Goal: Check status: Check status

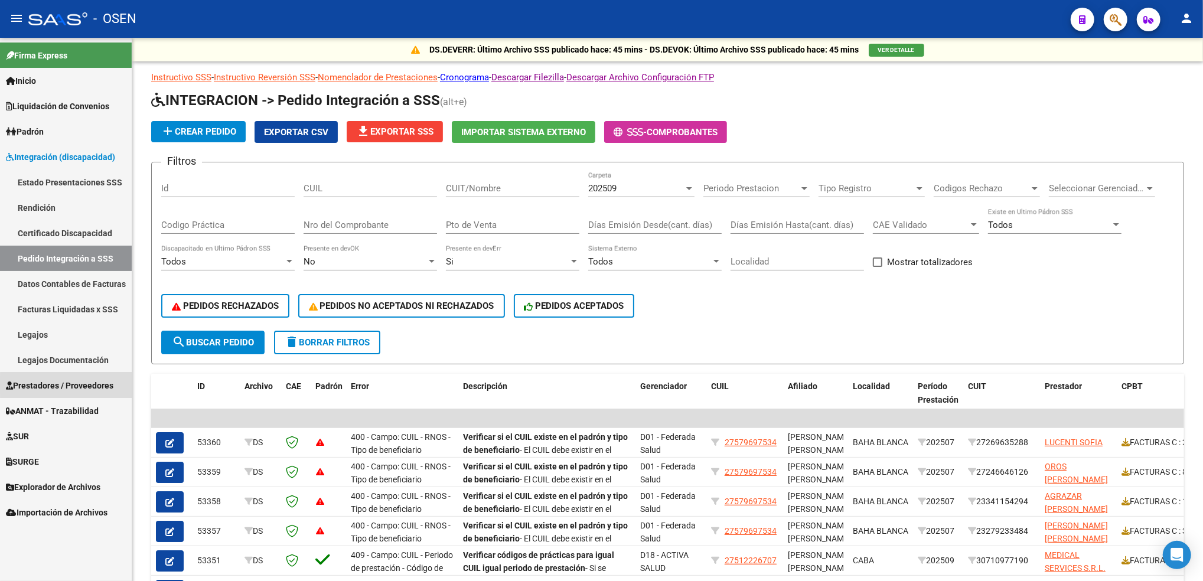
click at [79, 385] on span "Prestadores / Proveedores" at bounding box center [59, 385] width 107 height 13
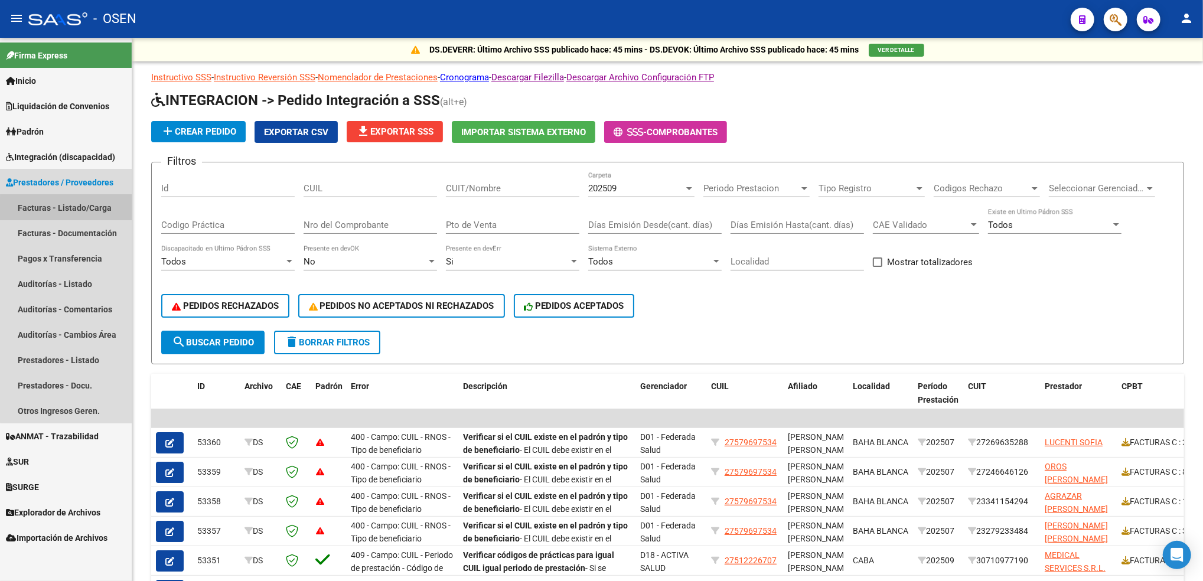
click at [97, 215] on link "Facturas - Listado/Carga" at bounding box center [66, 207] width 132 height 25
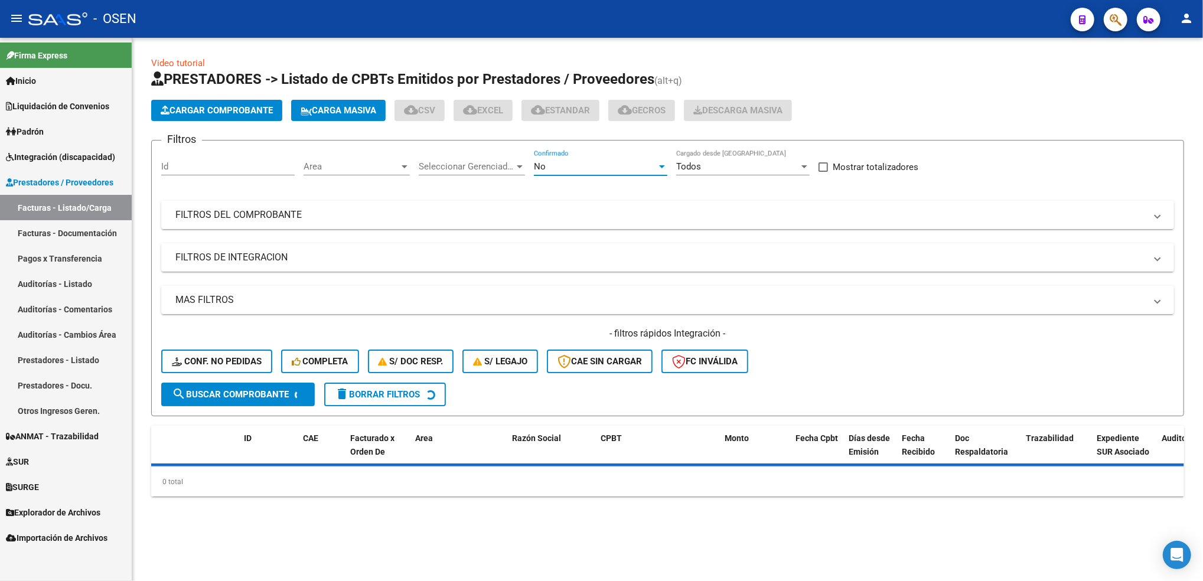
click at [587, 164] on div "No" at bounding box center [595, 166] width 123 height 11
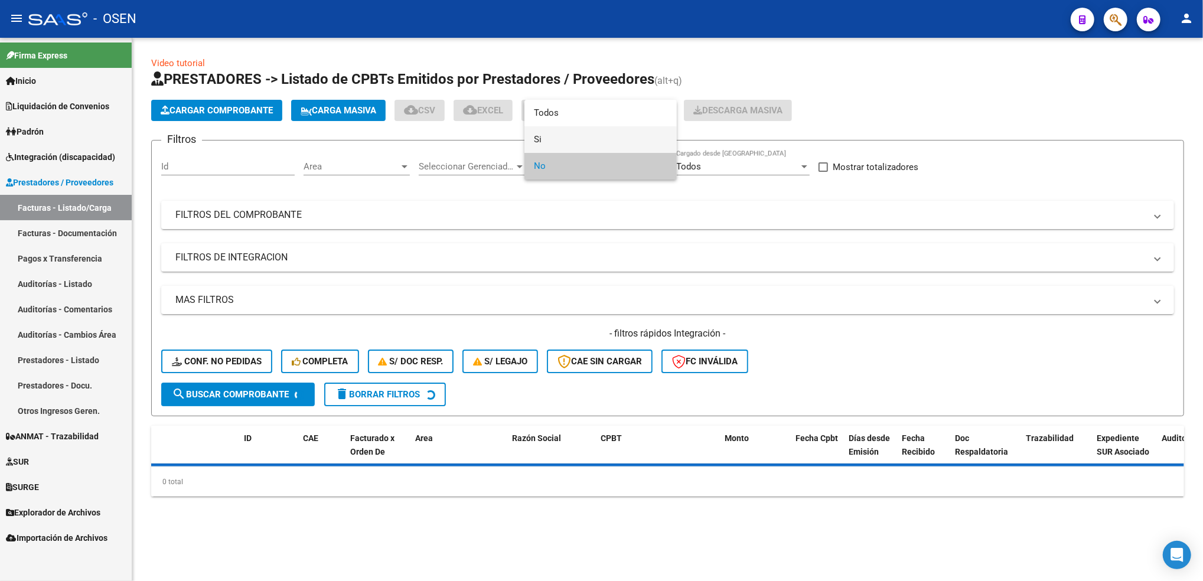
click at [562, 134] on span "Si" at bounding box center [600, 139] width 133 height 27
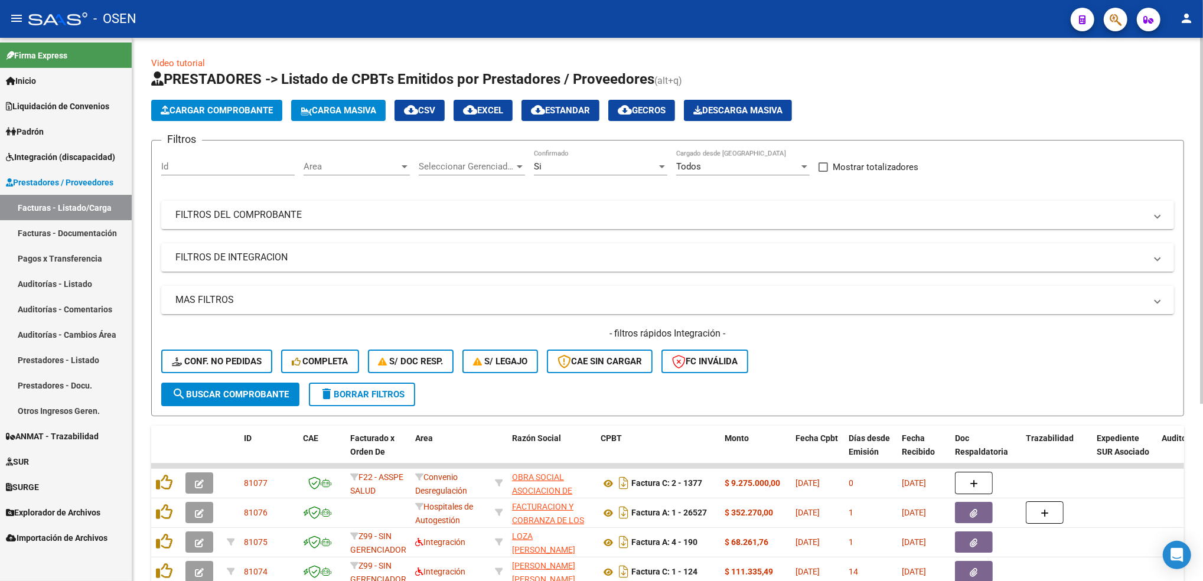
click at [356, 174] on div "Area Area" at bounding box center [356, 162] width 106 height 25
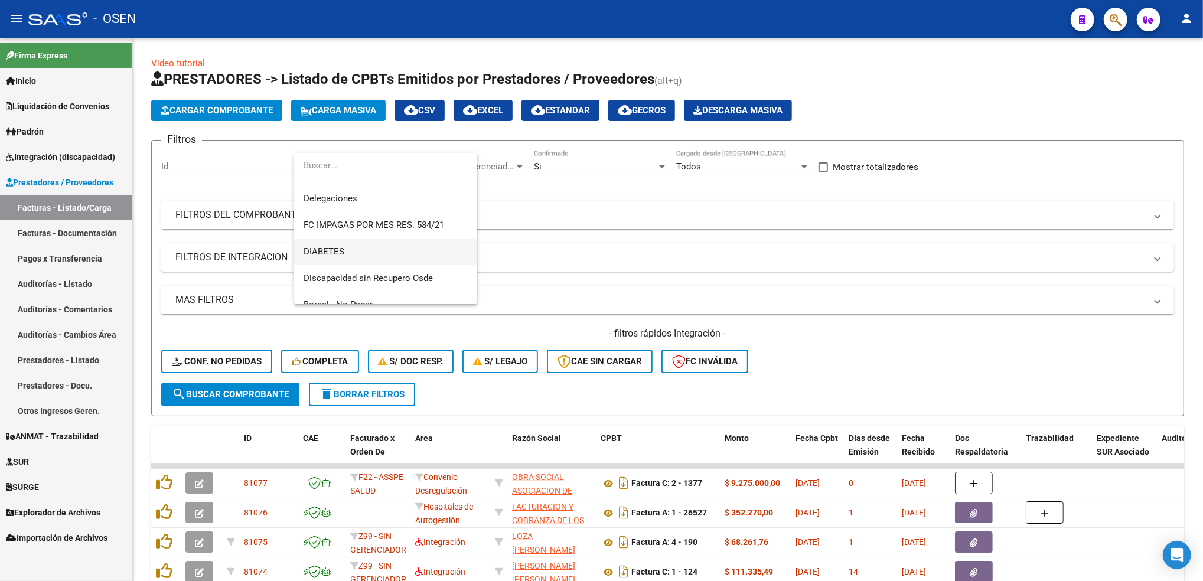
scroll to position [513, 0]
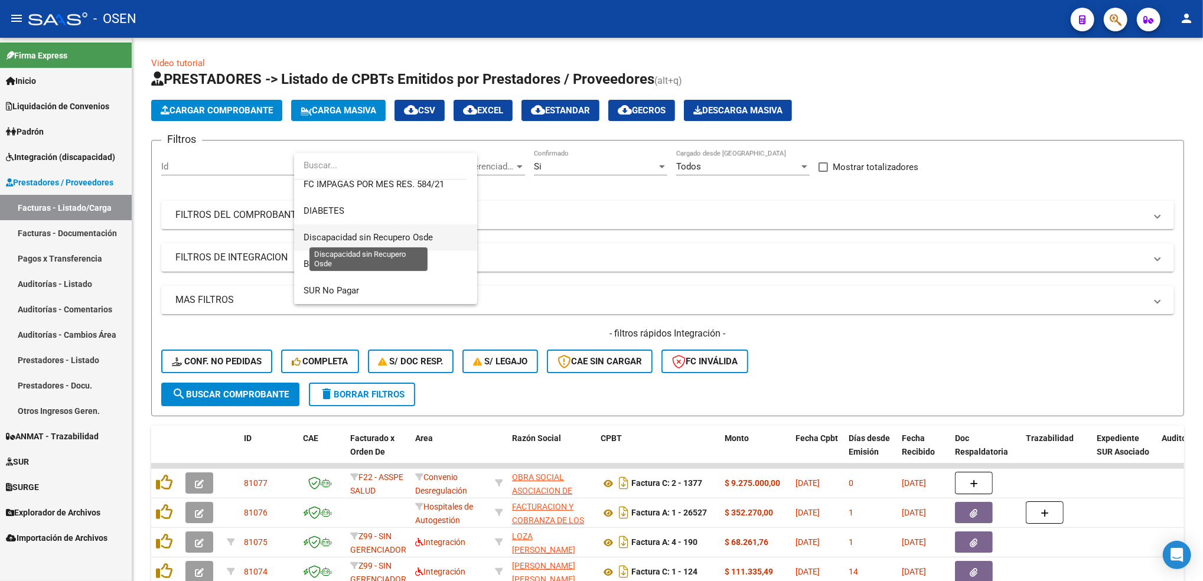
click at [419, 241] on span "Discapacidad sin Recupero Osde" at bounding box center [367, 237] width 129 height 11
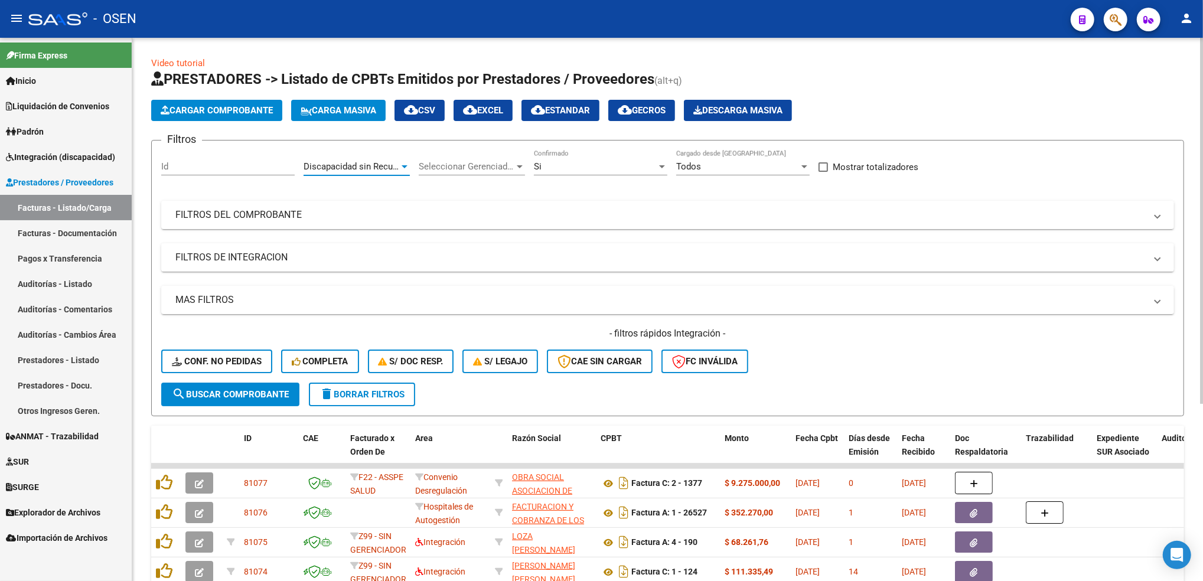
click at [280, 391] on span "search Buscar Comprobante" at bounding box center [230, 394] width 117 height 11
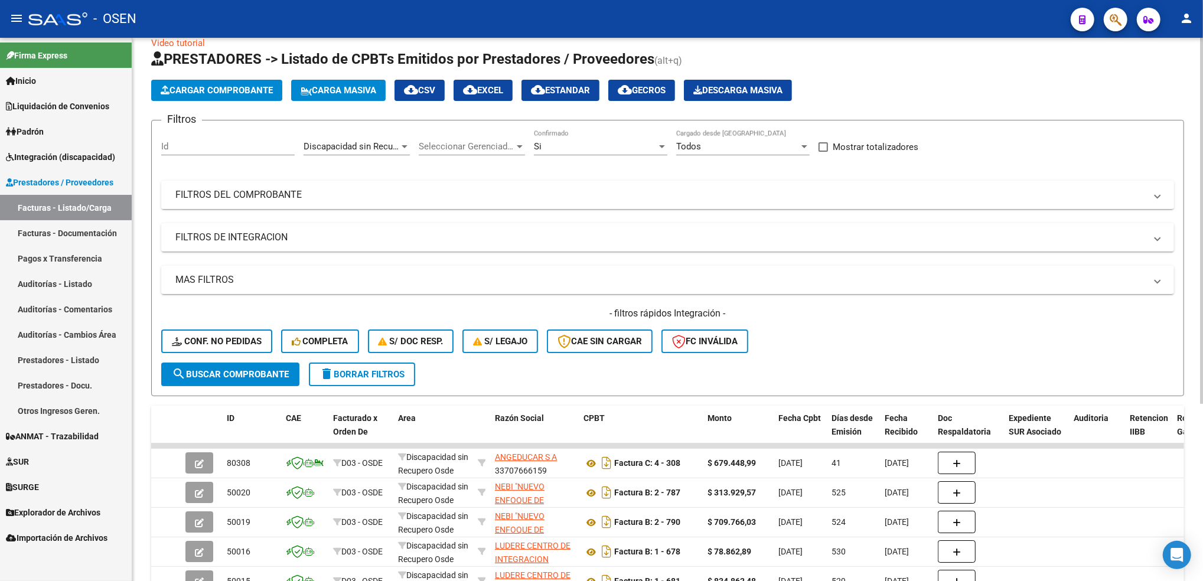
scroll to position [0, 0]
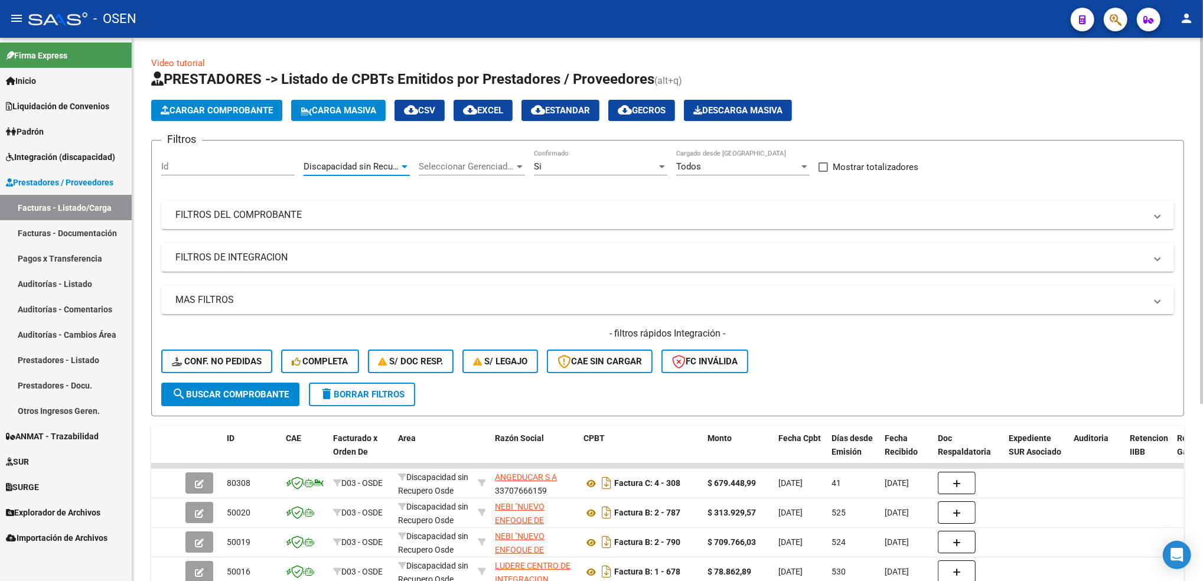
click at [385, 168] on span "Discapacidad sin Recupero Osde" at bounding box center [367, 166] width 129 height 11
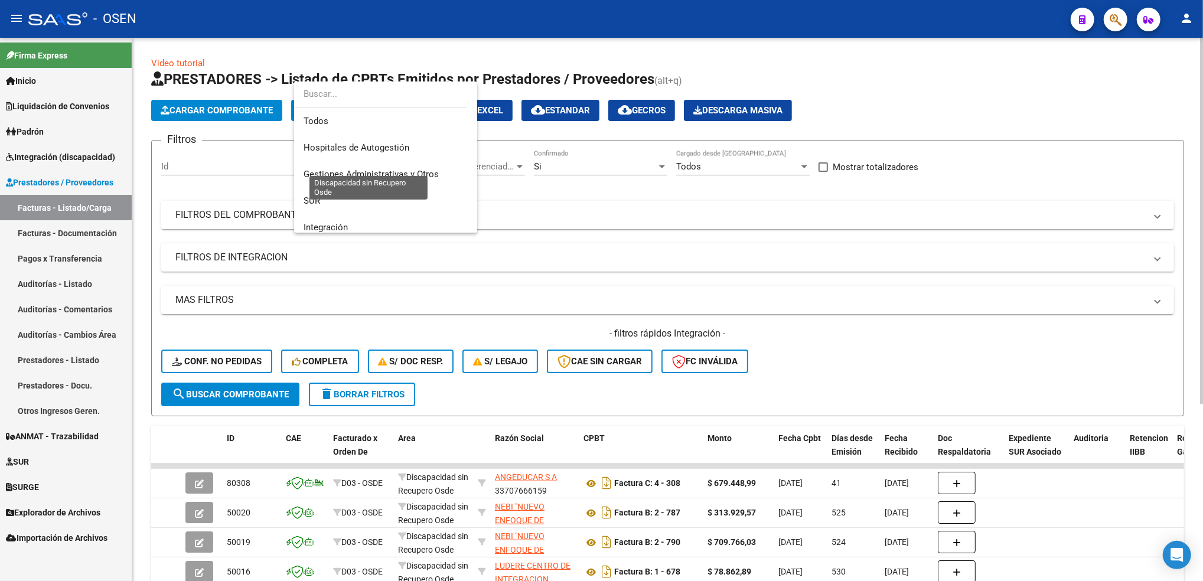
scroll to position [513, 0]
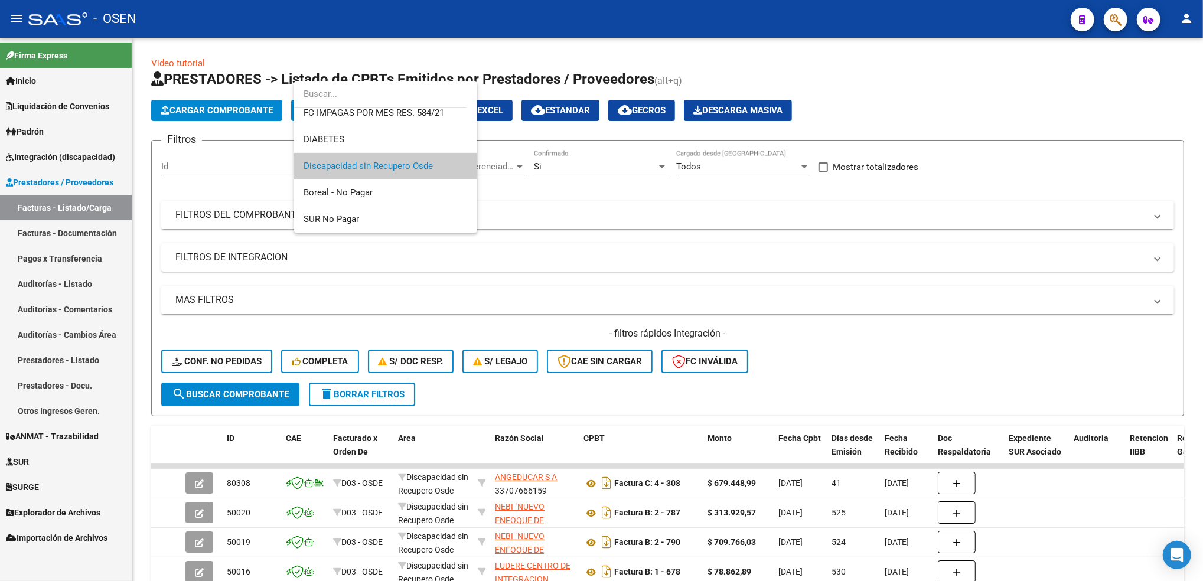
click at [567, 163] on div at bounding box center [601, 290] width 1203 height 581
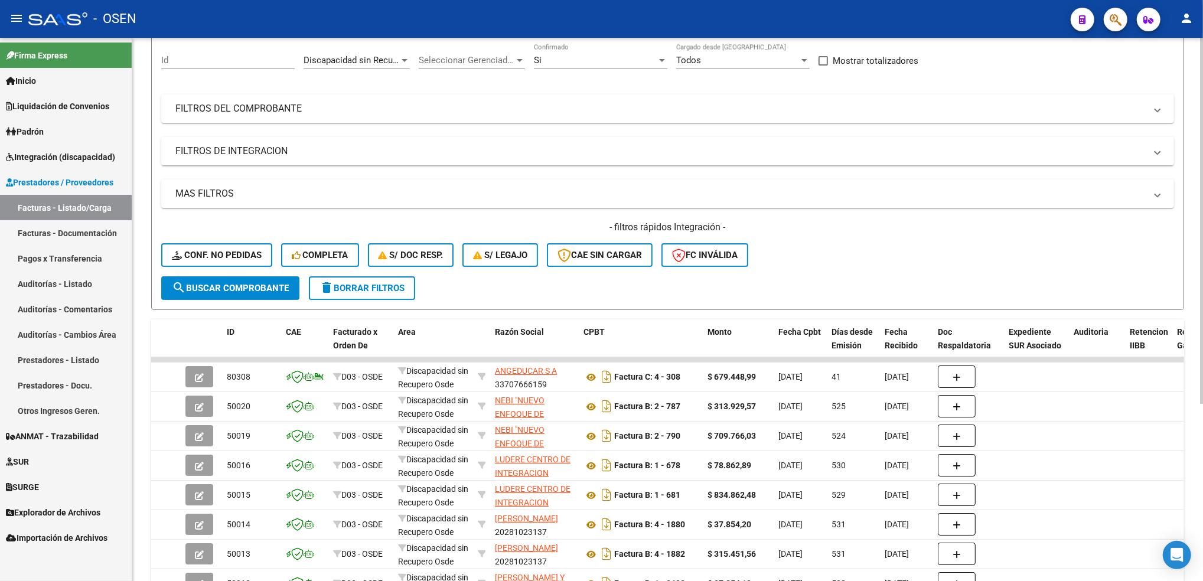
scroll to position [27, 0]
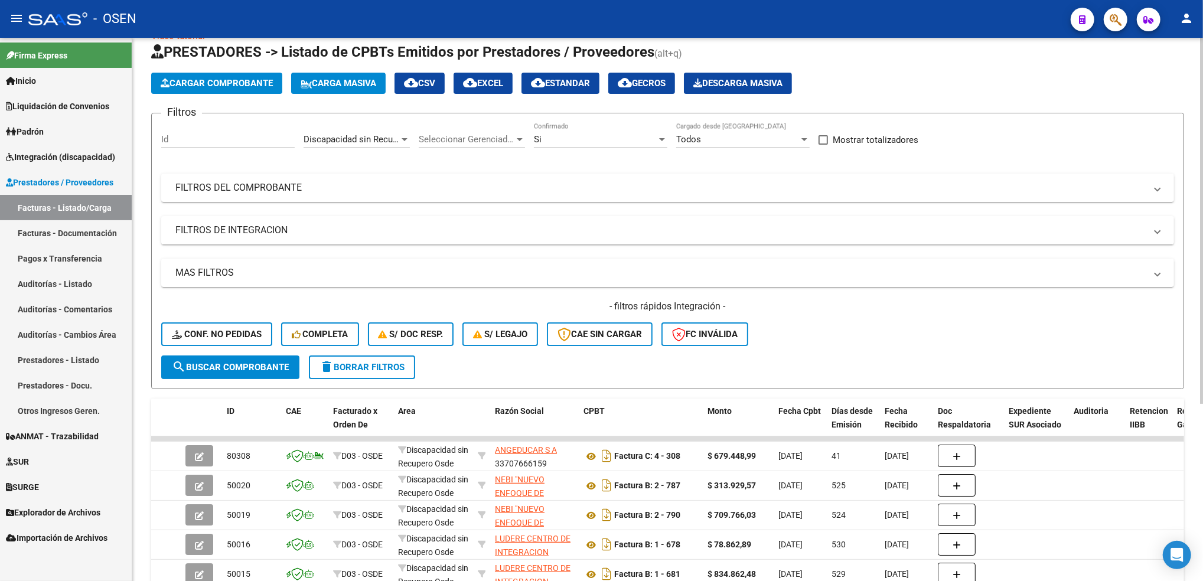
click at [590, 132] on div "Si Confirmado" at bounding box center [600, 135] width 133 height 25
drag, startPoint x: 569, startPoint y: 166, endPoint x: 554, endPoint y: 176, distance: 18.3
click at [570, 166] on span "No" at bounding box center [600, 165] width 133 height 27
click at [266, 365] on span "search Buscar Comprobante" at bounding box center [230, 367] width 117 height 11
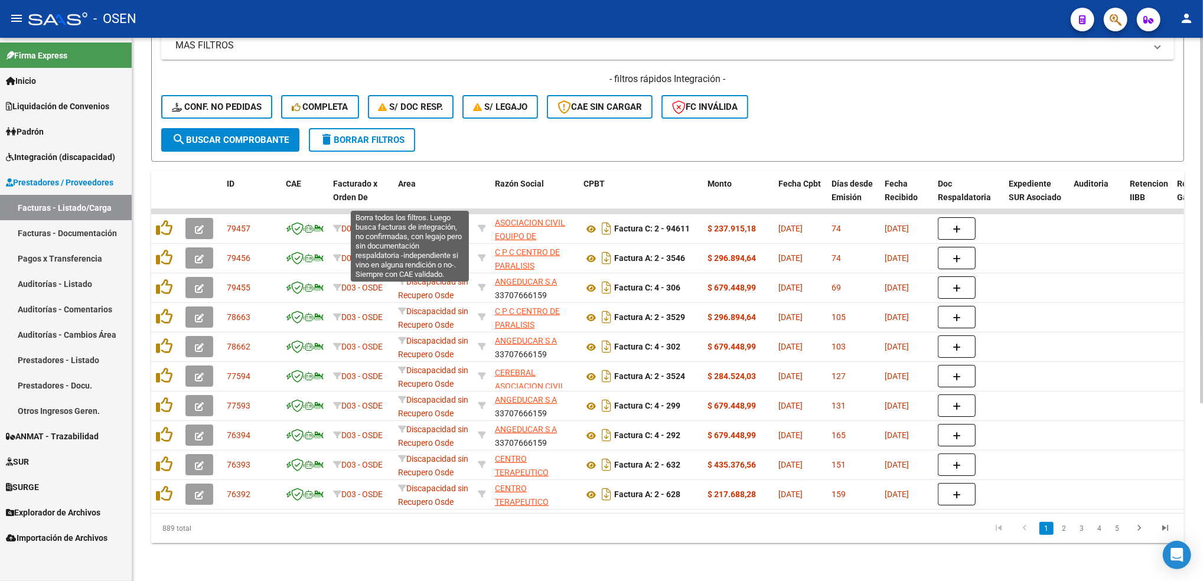
scroll to position [0, 0]
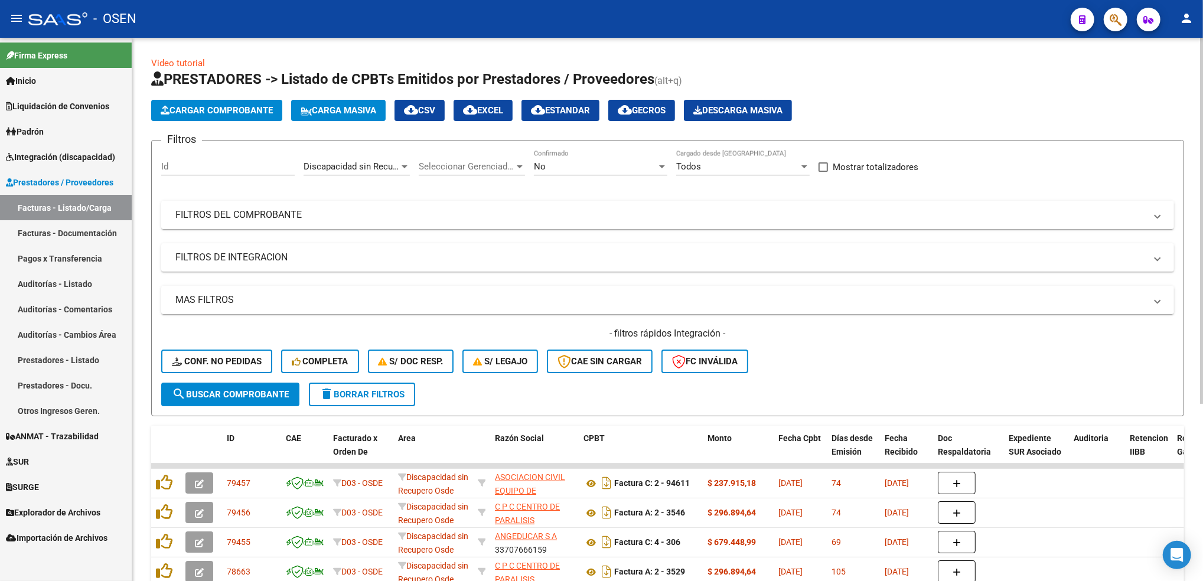
click at [575, 162] on div "No" at bounding box center [595, 166] width 123 height 11
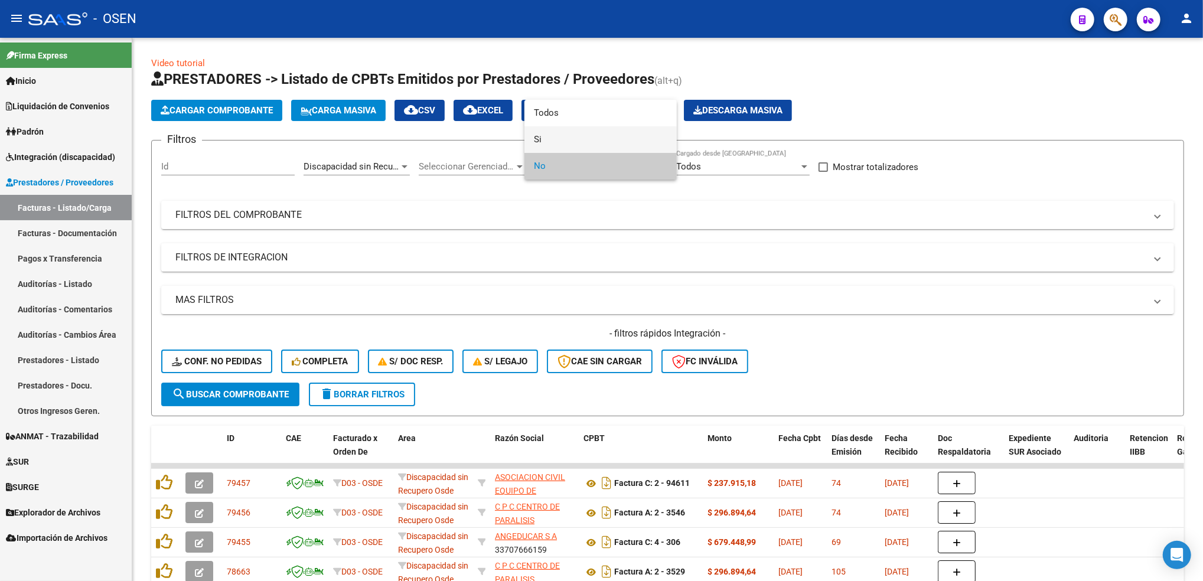
click at [574, 134] on span "Si" at bounding box center [600, 139] width 133 height 27
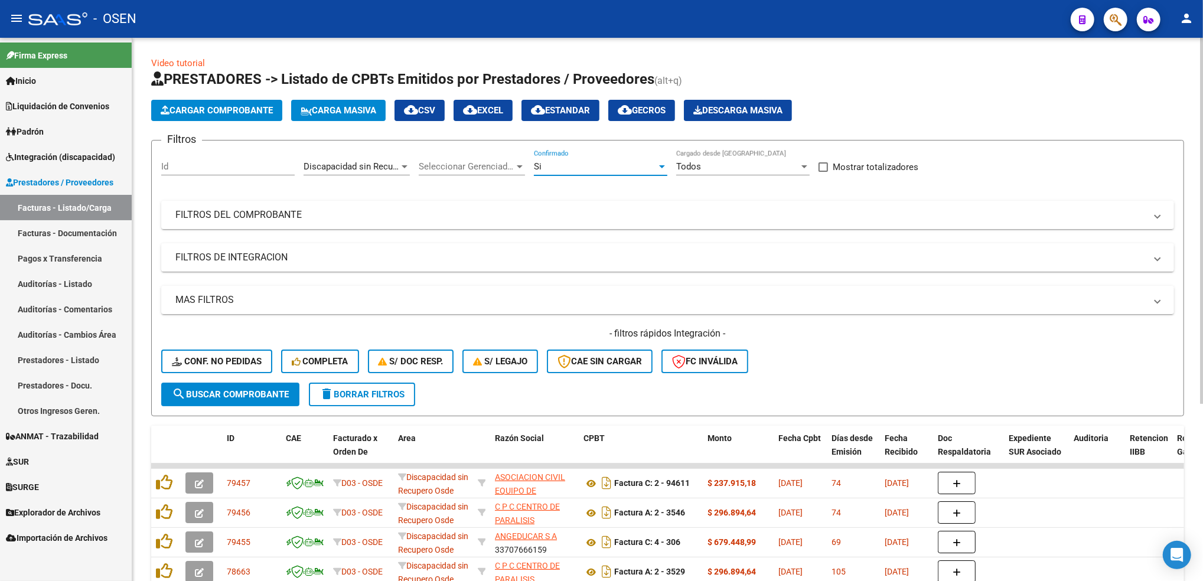
click at [271, 392] on span "search Buscar Comprobante" at bounding box center [230, 394] width 117 height 11
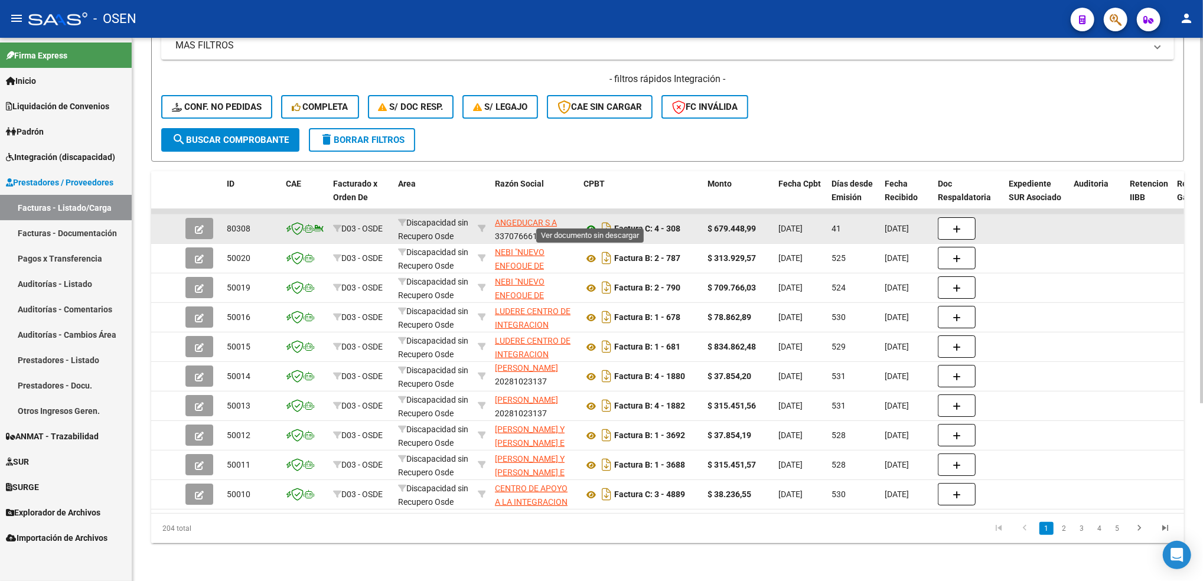
click at [590, 222] on icon at bounding box center [590, 229] width 15 height 14
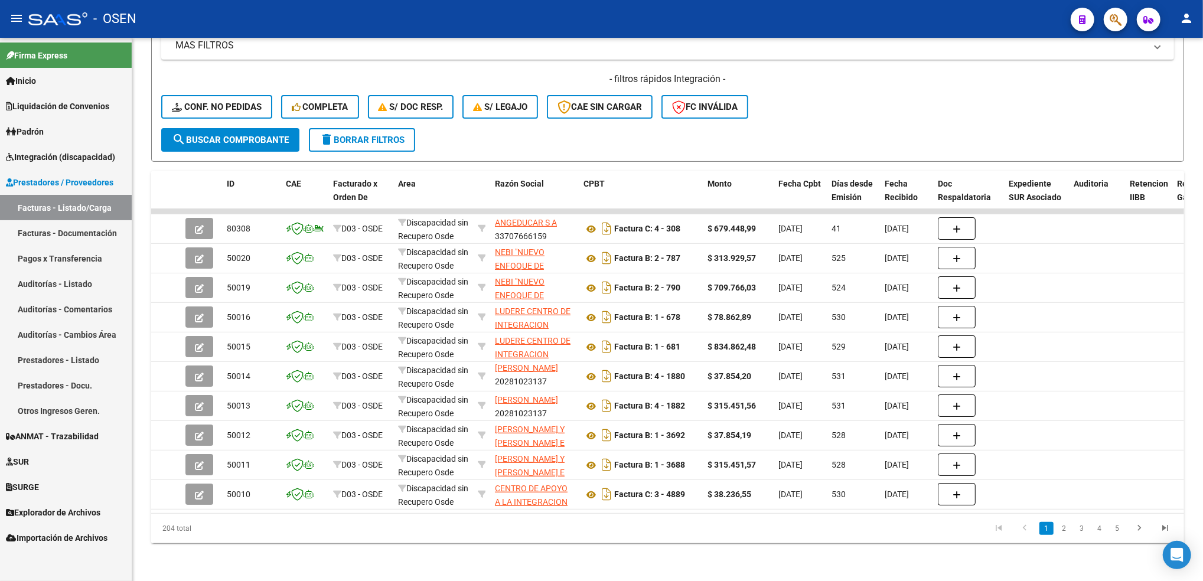
click at [76, 153] on span "Integración (discapacidad)" at bounding box center [60, 157] width 109 height 13
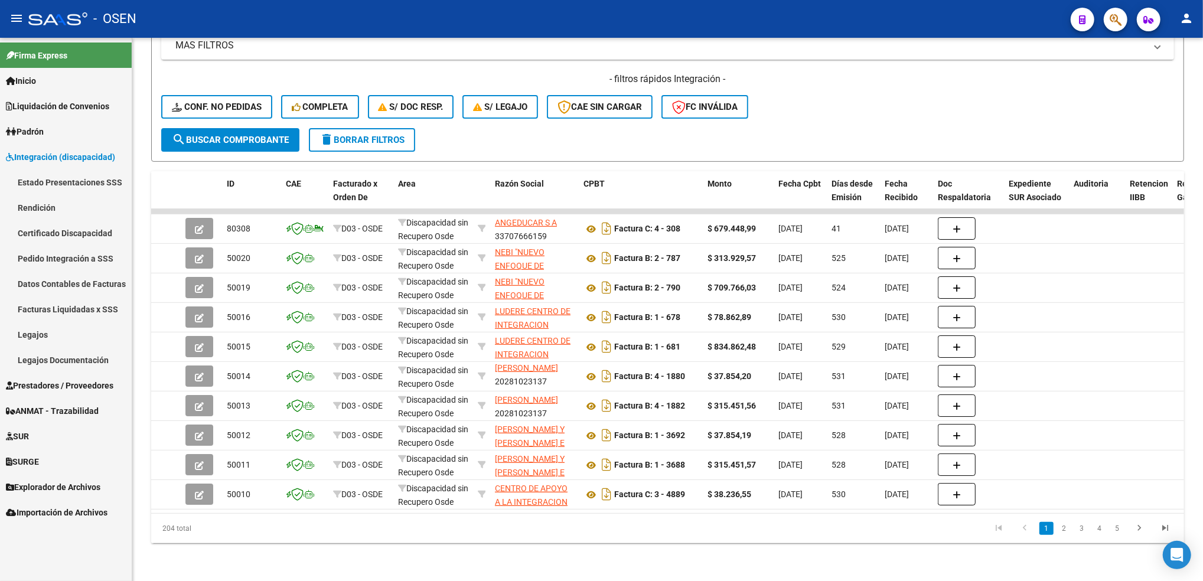
click at [53, 262] on link "Pedido Integración a SSS" at bounding box center [66, 258] width 132 height 25
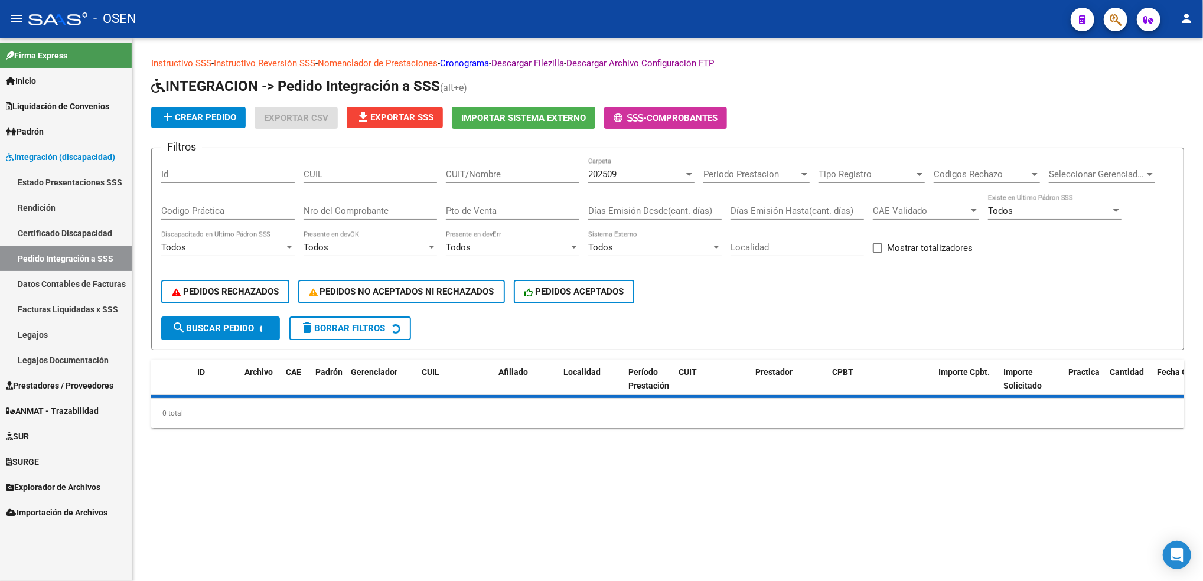
click at [384, 173] on div "CUIL" at bounding box center [369, 170] width 133 height 25
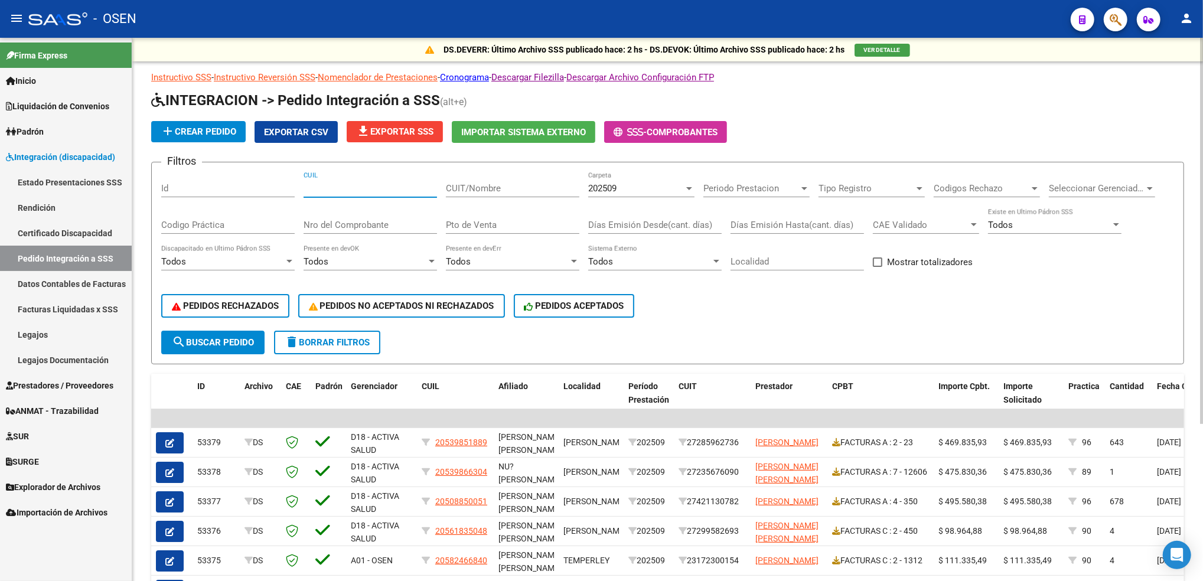
paste input "20539851889"
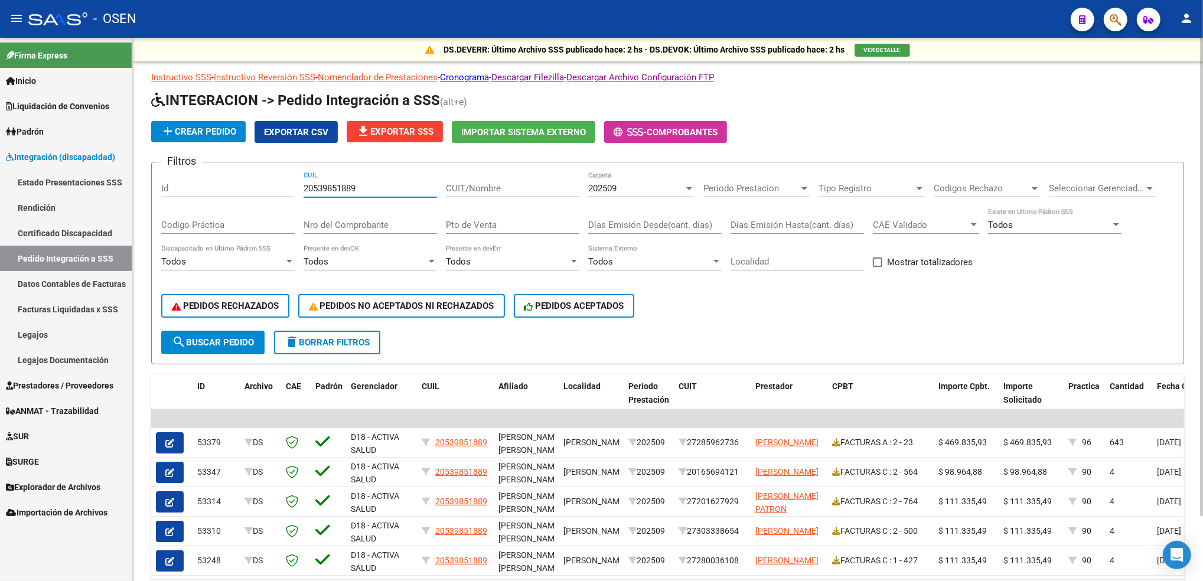
type input "20539851889"
click at [631, 177] on div "202509 Carpeta" at bounding box center [641, 184] width 106 height 25
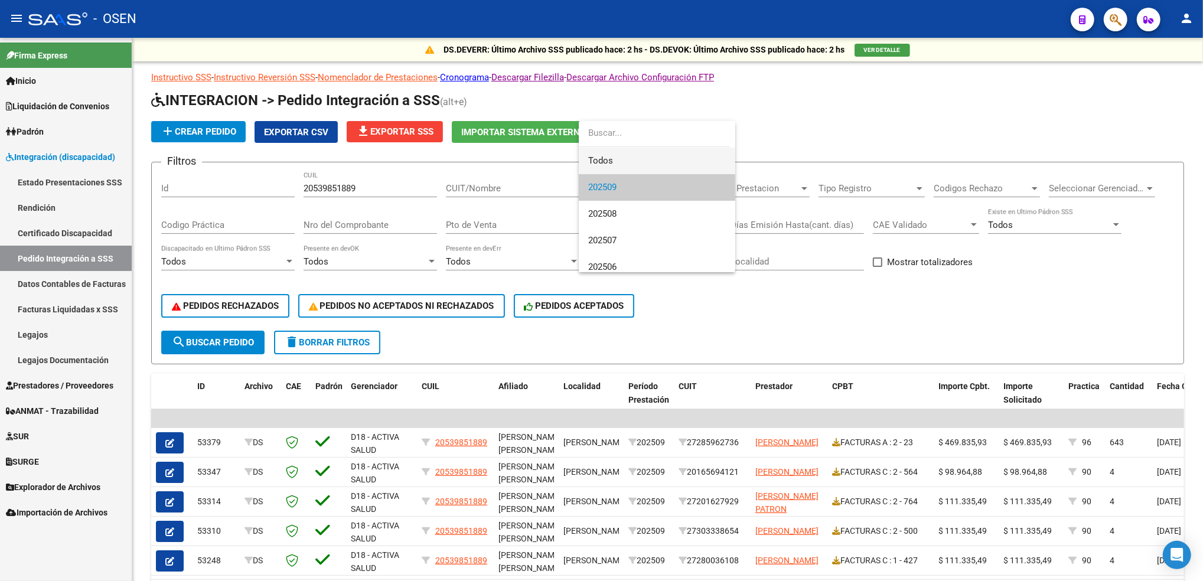
click at [638, 158] on span "Todos" at bounding box center [657, 161] width 138 height 27
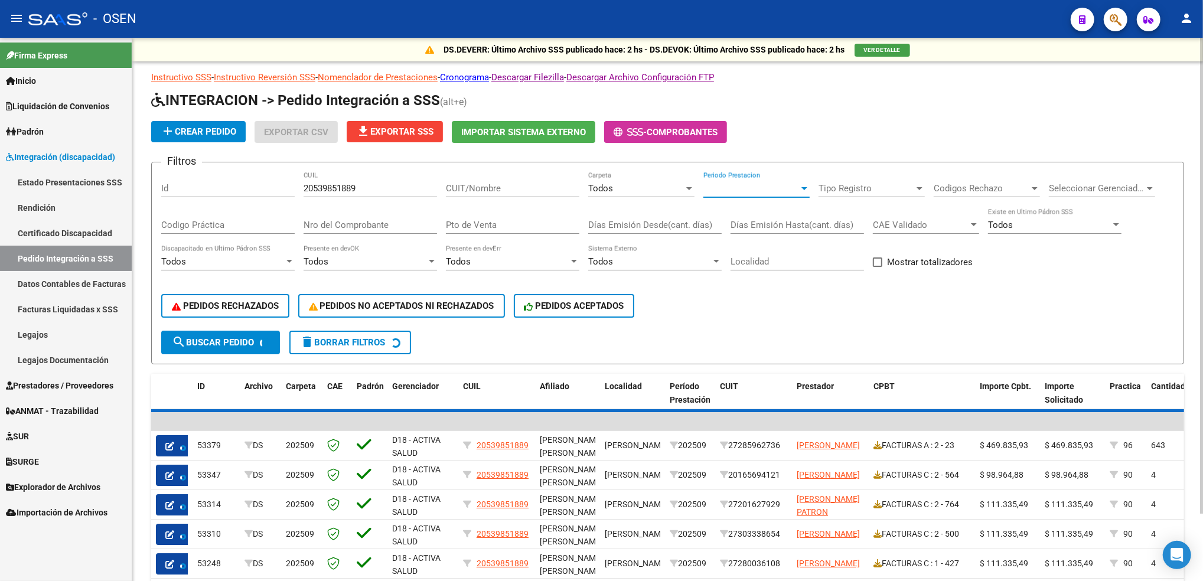
click at [748, 186] on span "Periodo Prestacion" at bounding box center [751, 188] width 96 height 11
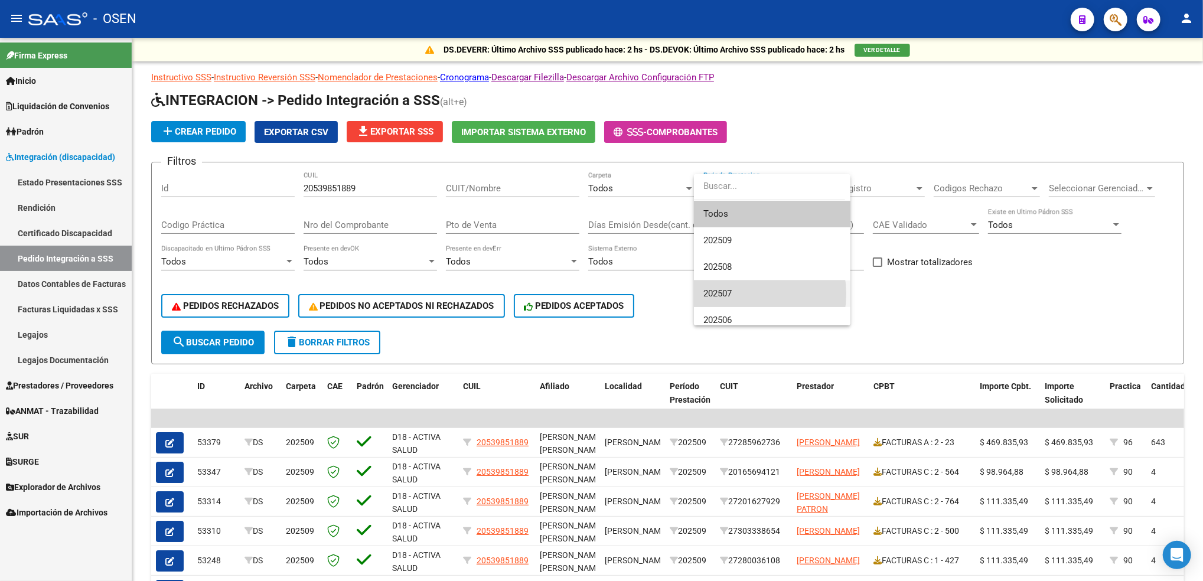
click at [741, 294] on span "202507" at bounding box center [772, 293] width 138 height 27
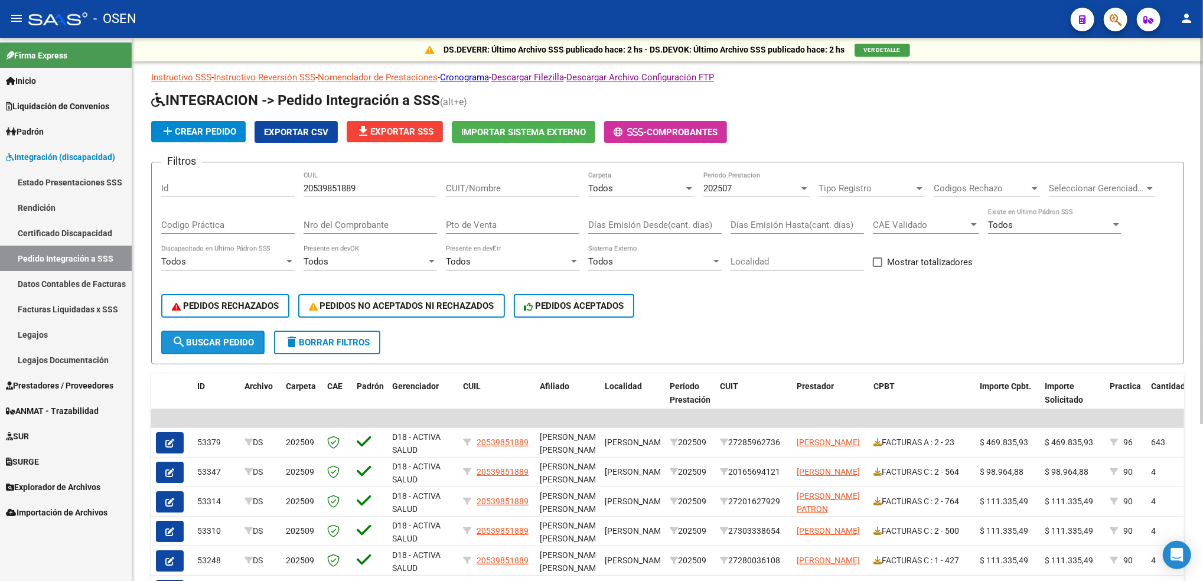
click at [241, 331] on button "search Buscar Pedido" at bounding box center [212, 343] width 103 height 24
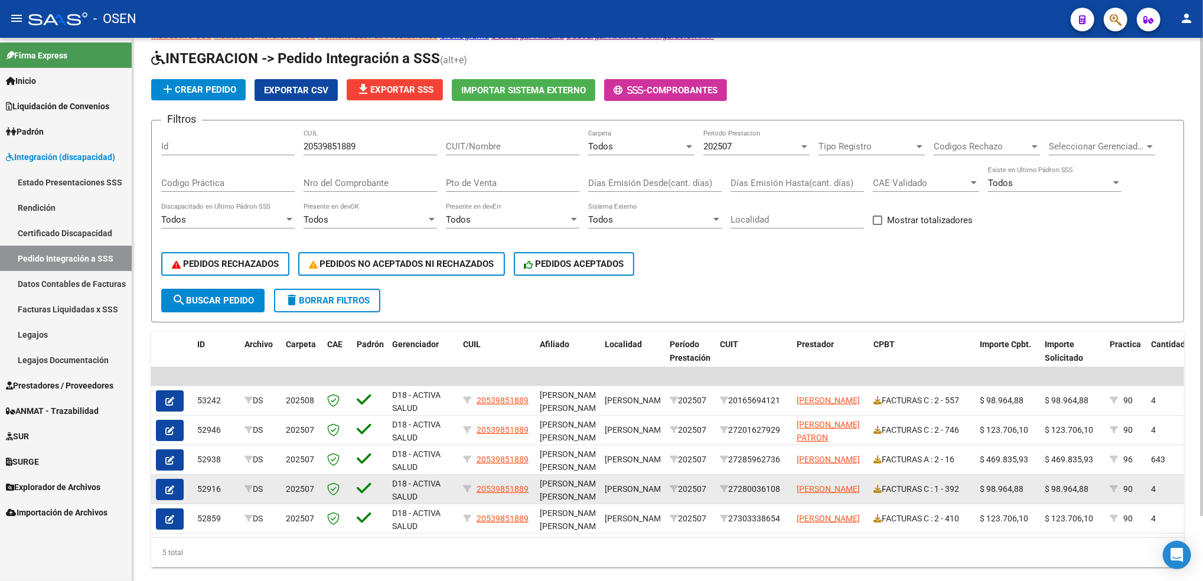
scroll to position [74, 0]
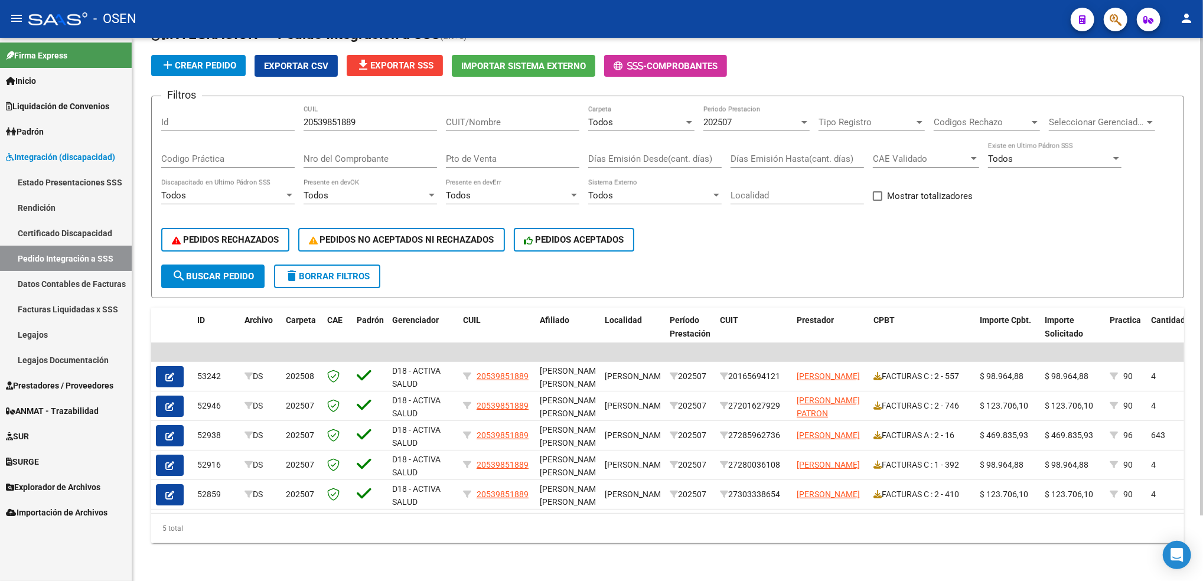
click at [237, 153] on input "Codigo Práctica" at bounding box center [227, 158] width 133 height 11
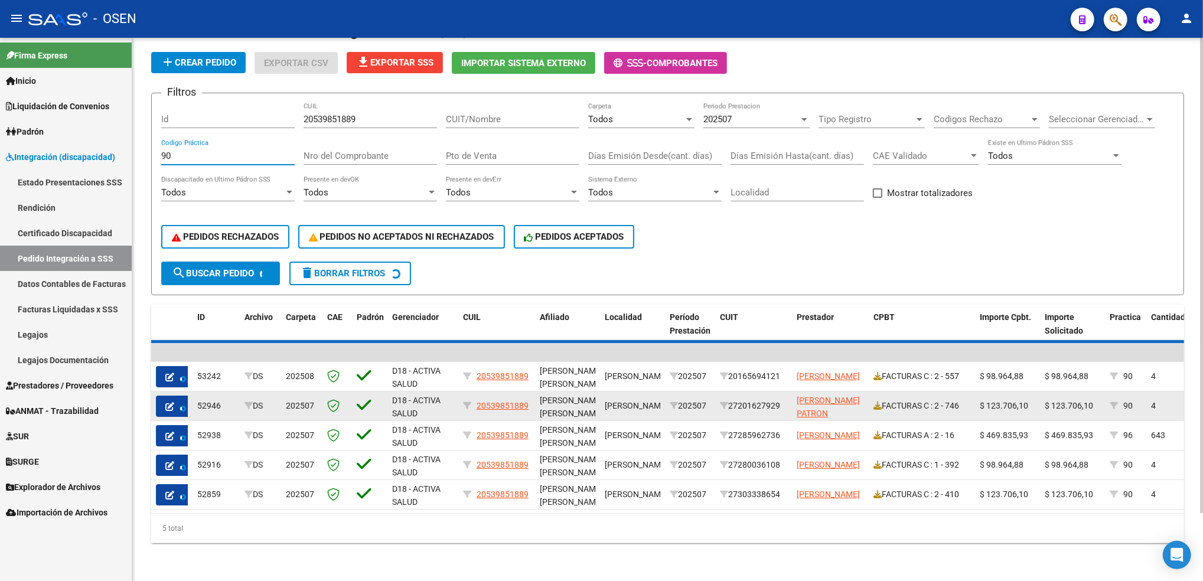
scroll to position [45, 0]
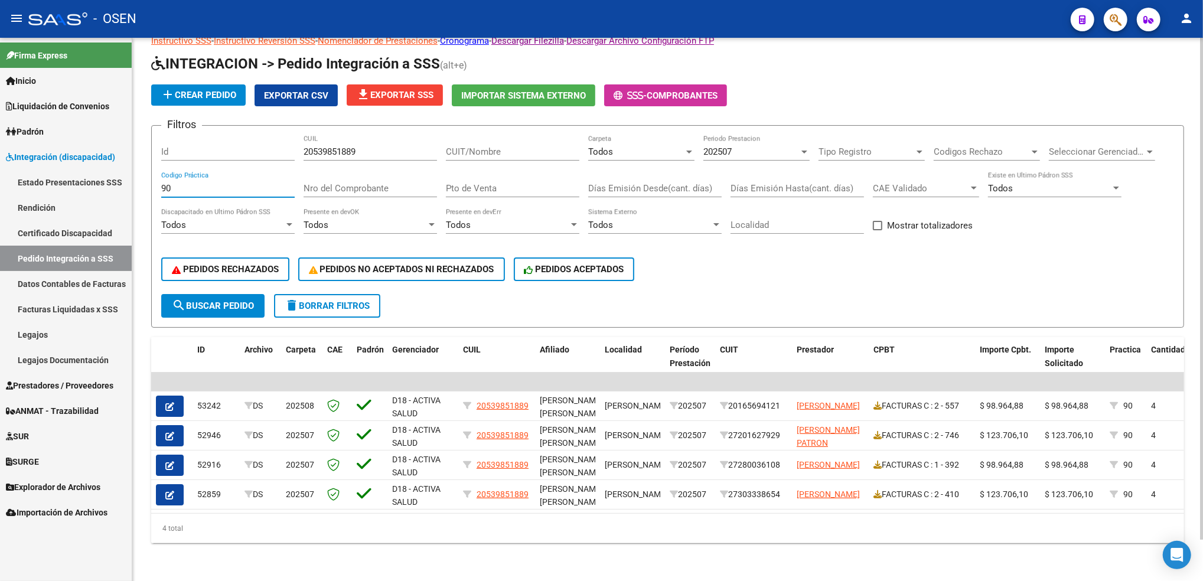
type input "90"
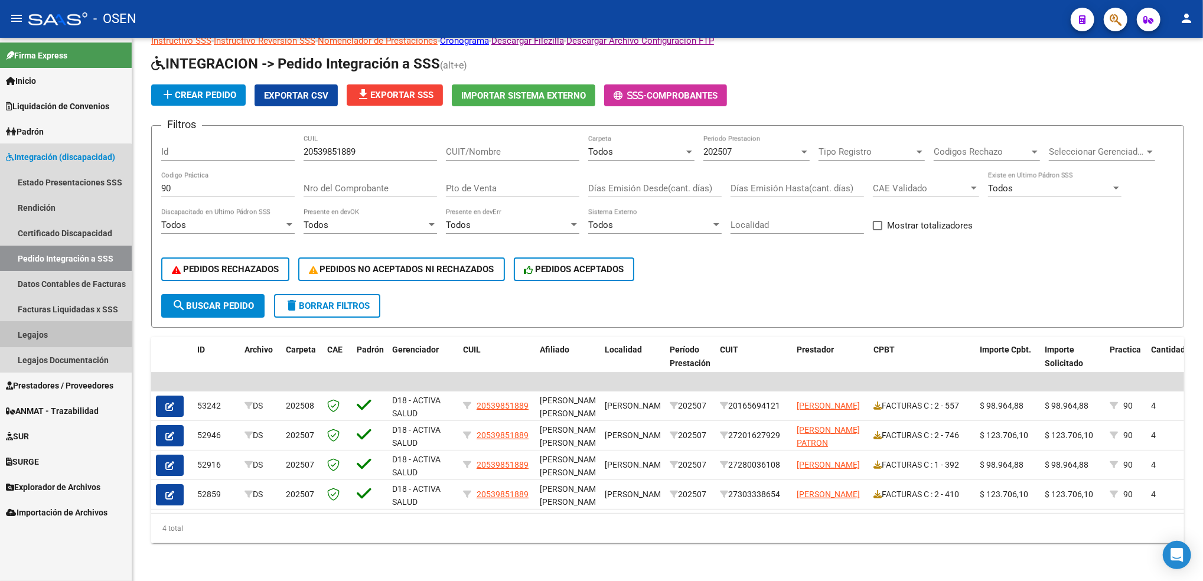
click at [50, 334] on link "Legajos" at bounding box center [66, 334] width 132 height 25
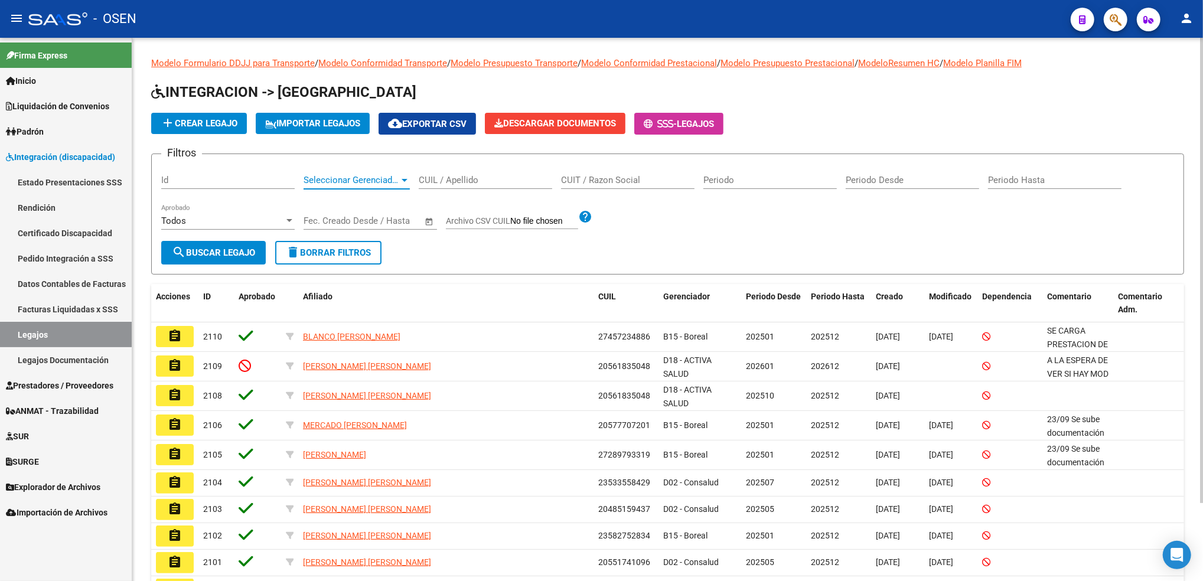
click at [368, 181] on span "Seleccionar Gerenciador" at bounding box center [351, 180] width 96 height 11
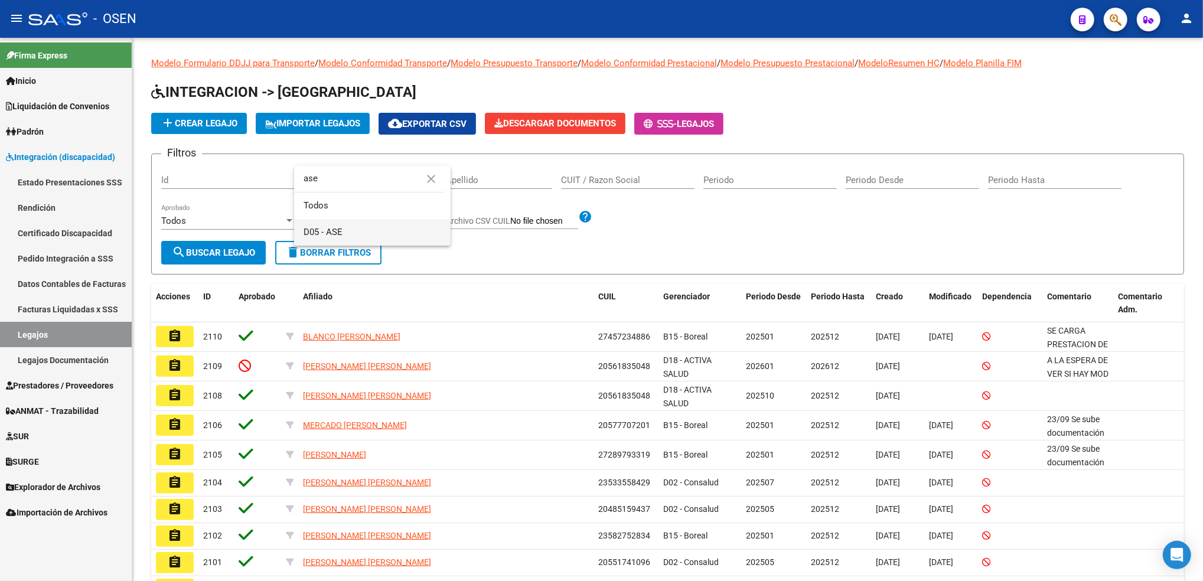
type input "ase"
click at [365, 230] on span "D05 - ASE" at bounding box center [372, 232] width 138 height 27
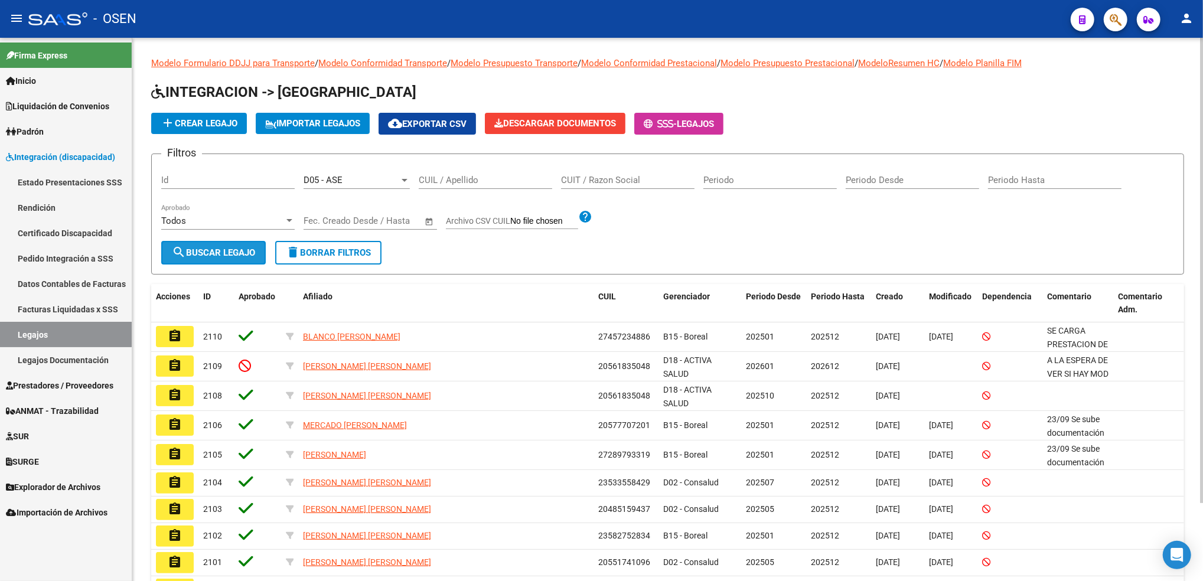
click at [221, 249] on span "search Buscar Legajo" at bounding box center [213, 252] width 83 height 11
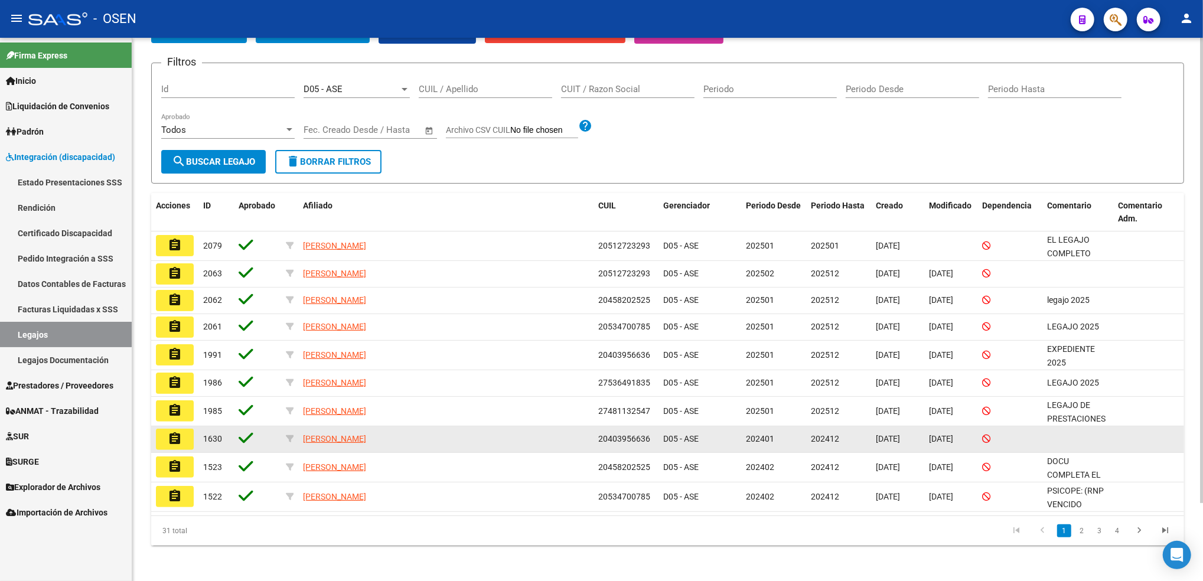
scroll to position [92, 0]
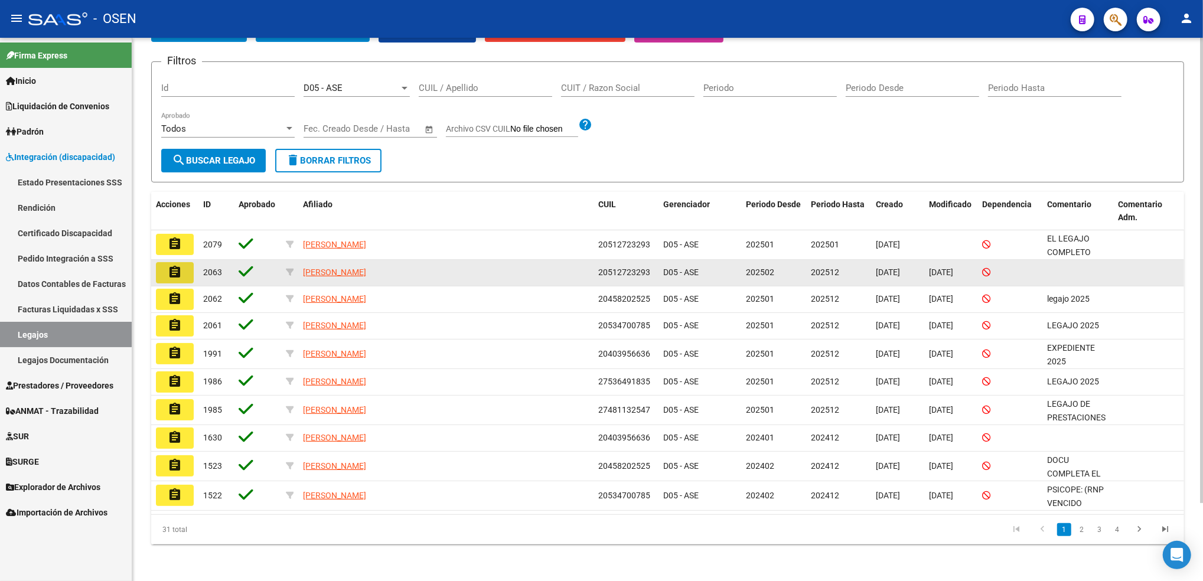
click at [177, 272] on mat-icon "assignment" at bounding box center [175, 272] width 14 height 14
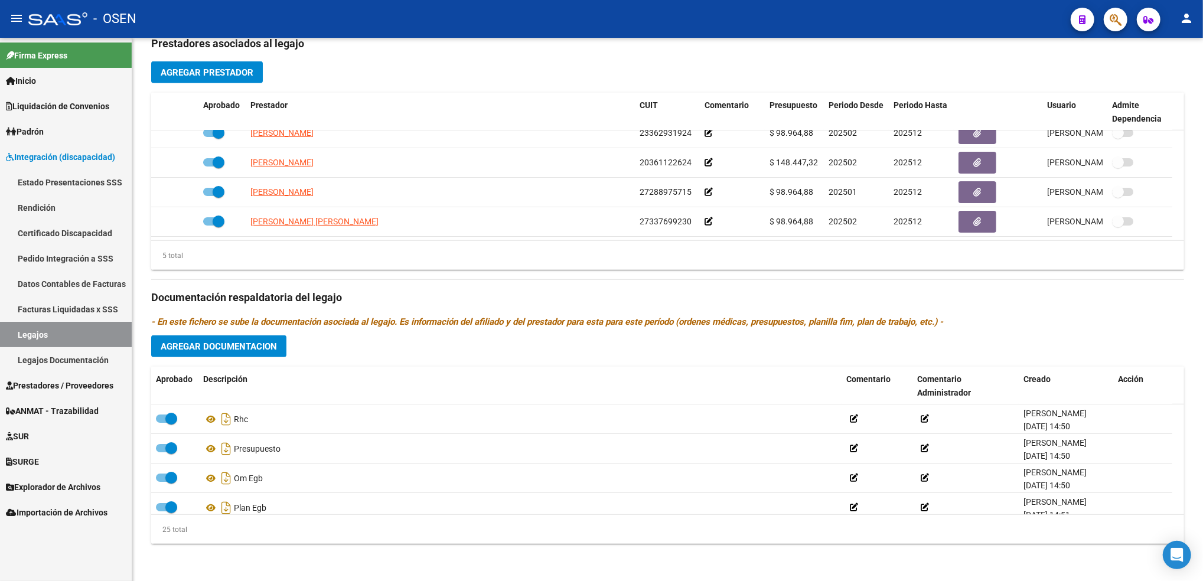
click at [98, 340] on link "Legajos" at bounding box center [66, 334] width 132 height 25
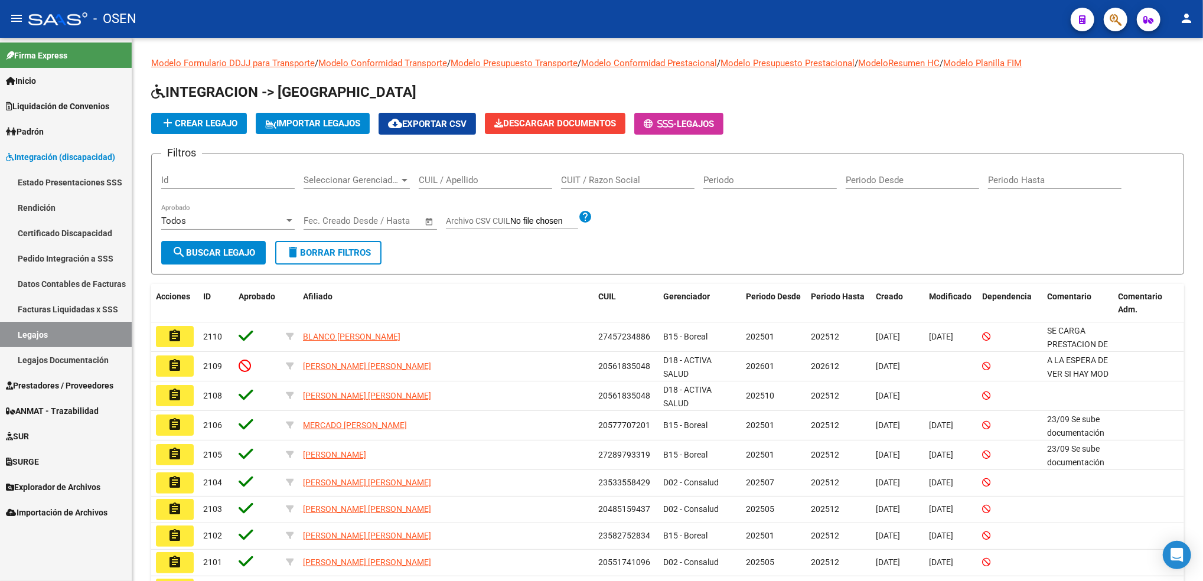
click at [82, 332] on link "Legajos" at bounding box center [66, 334] width 132 height 25
click at [61, 257] on link "Pedido Integración a SSS" at bounding box center [66, 258] width 132 height 25
